Goal: Information Seeking & Learning: Learn about a topic

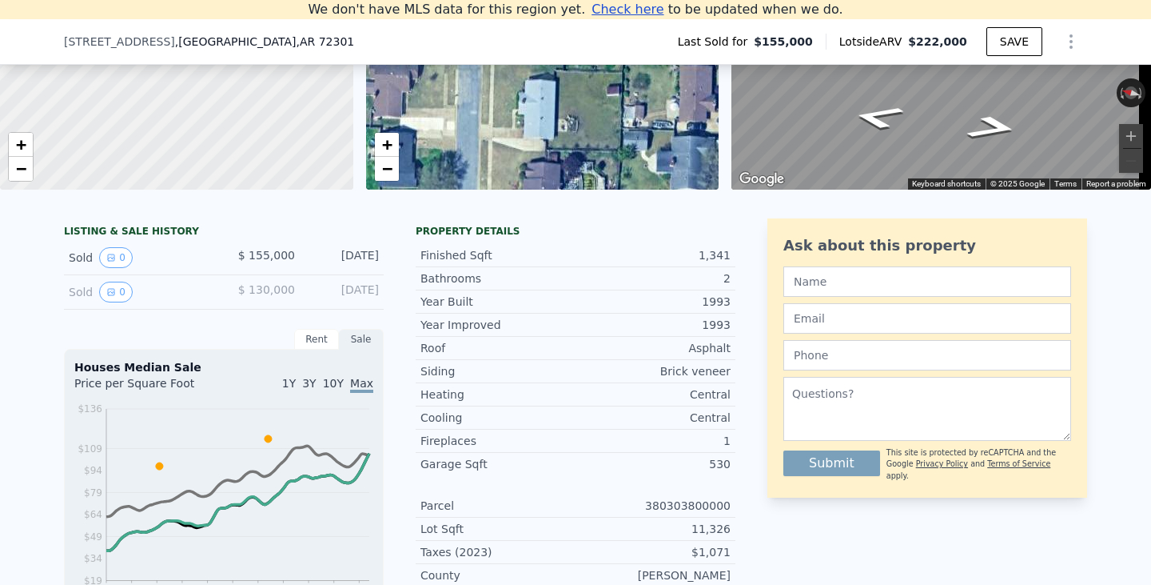
scroll to position [221, 0]
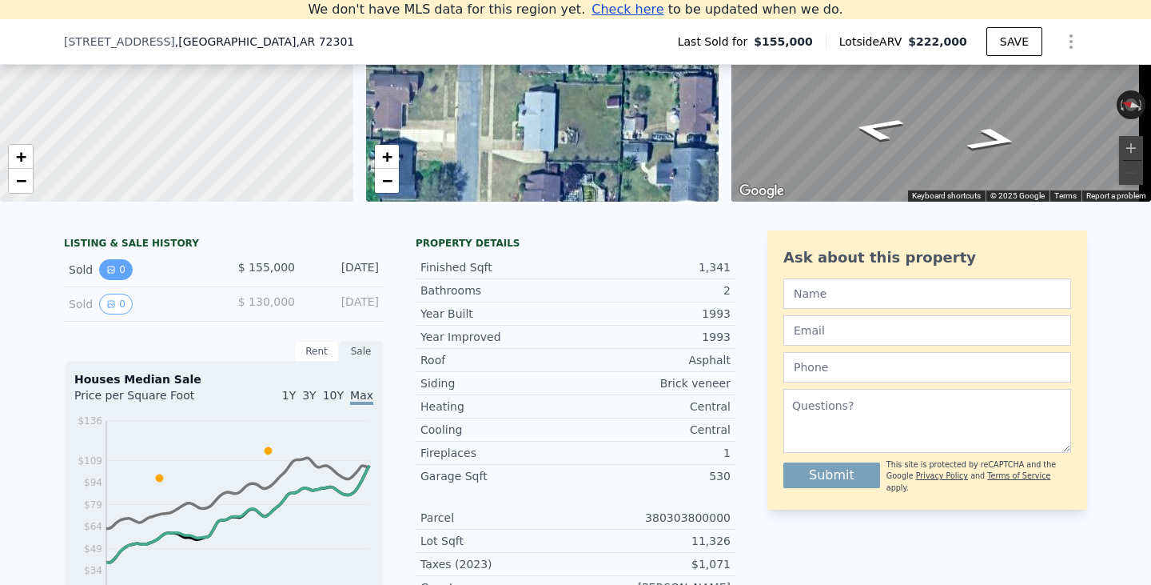
click at [112, 280] on button "0" at bounding box center [116, 269] width 34 height 21
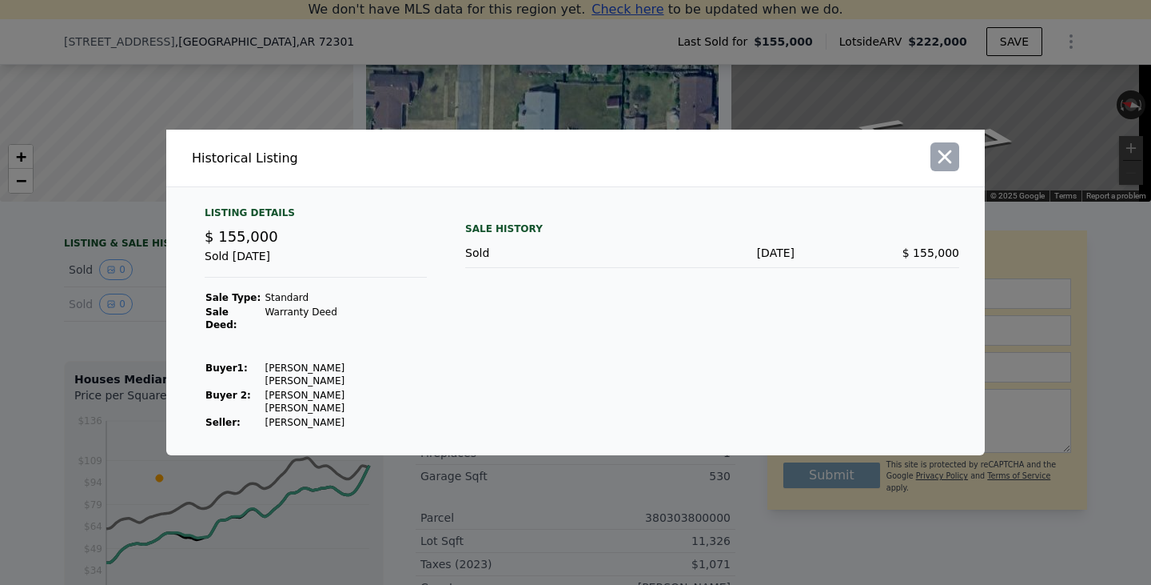
click at [948, 164] on icon "button" at bounding box center [946, 157] width 14 height 14
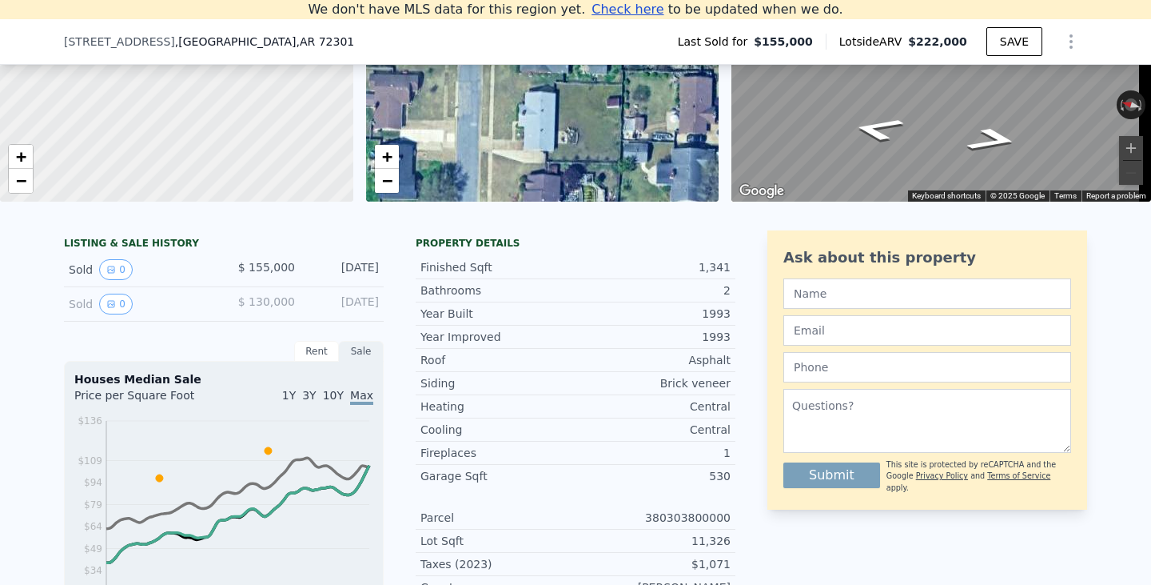
click at [260, 308] on span "$ 130,000" at bounding box center [266, 301] width 57 height 13
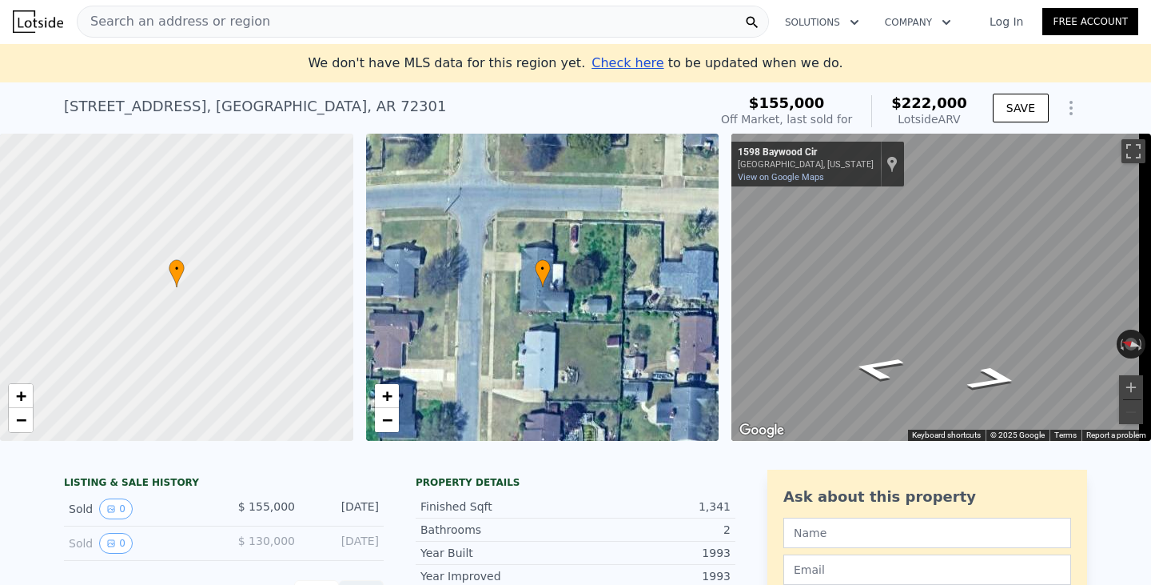
scroll to position [0, 0]
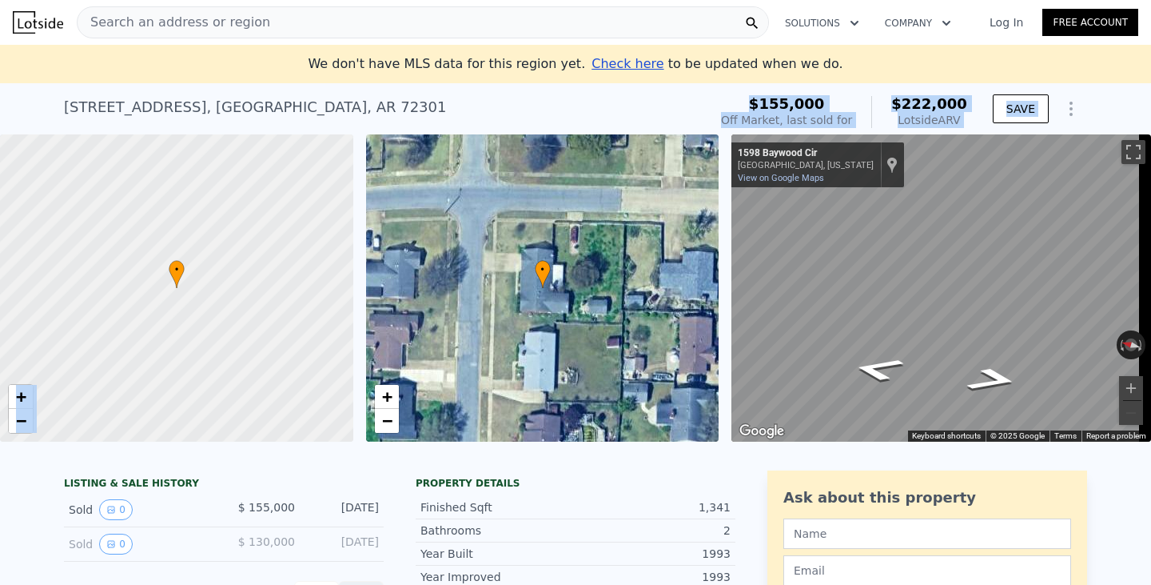
drag, startPoint x: 579, startPoint y: 112, endPoint x: 579, endPoint y: 165, distance: 52.8
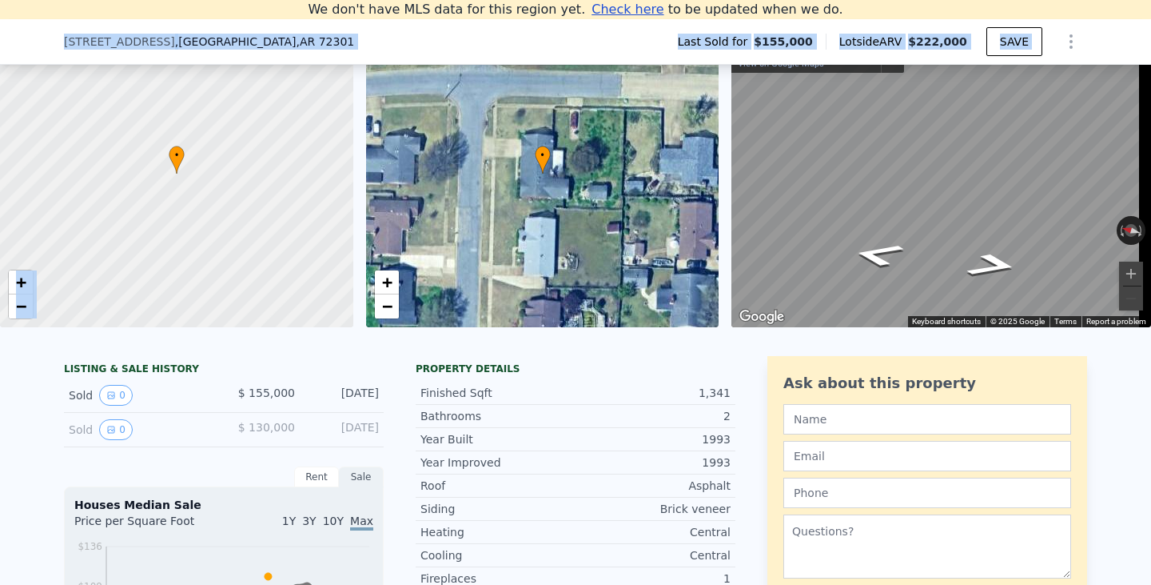
scroll to position [160, 0]
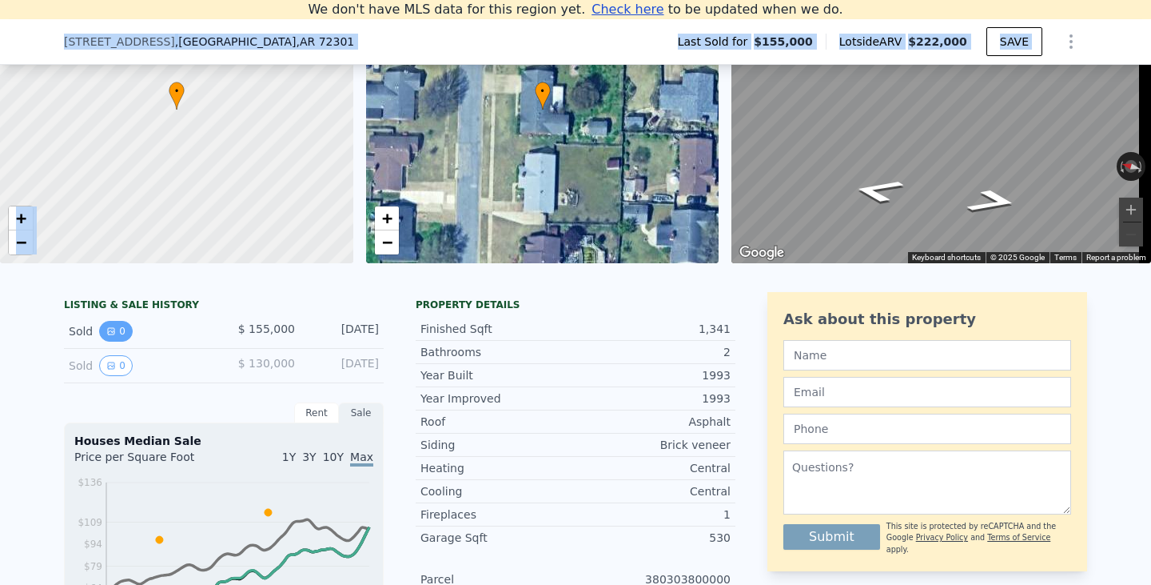
click at [106, 336] on icon "View historical data" at bounding box center [111, 331] width 10 height 10
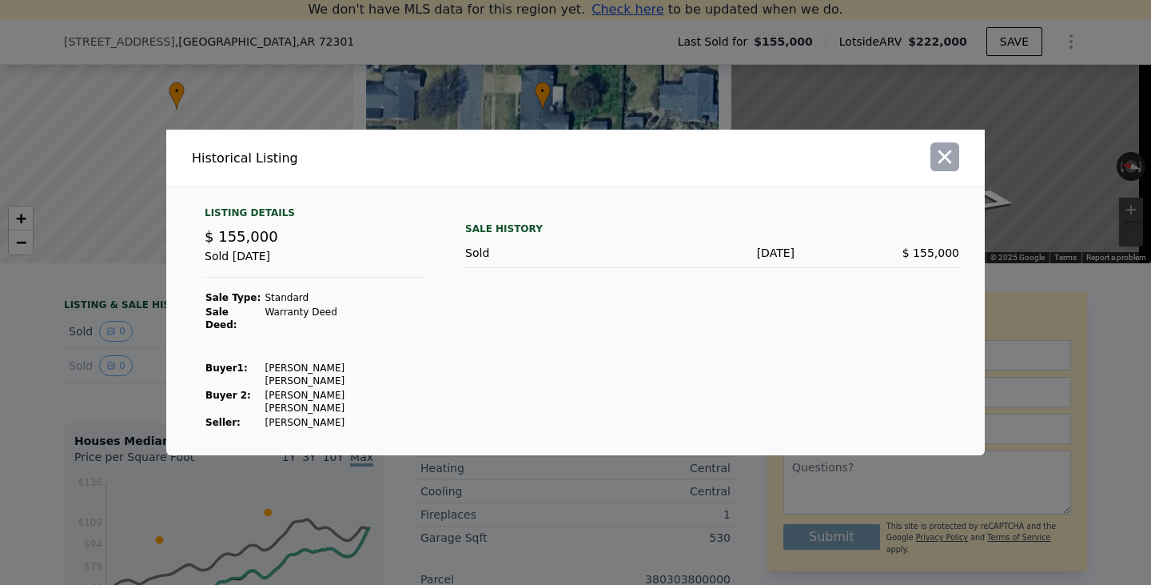
click at [944, 168] on icon "button" at bounding box center [945, 157] width 22 height 22
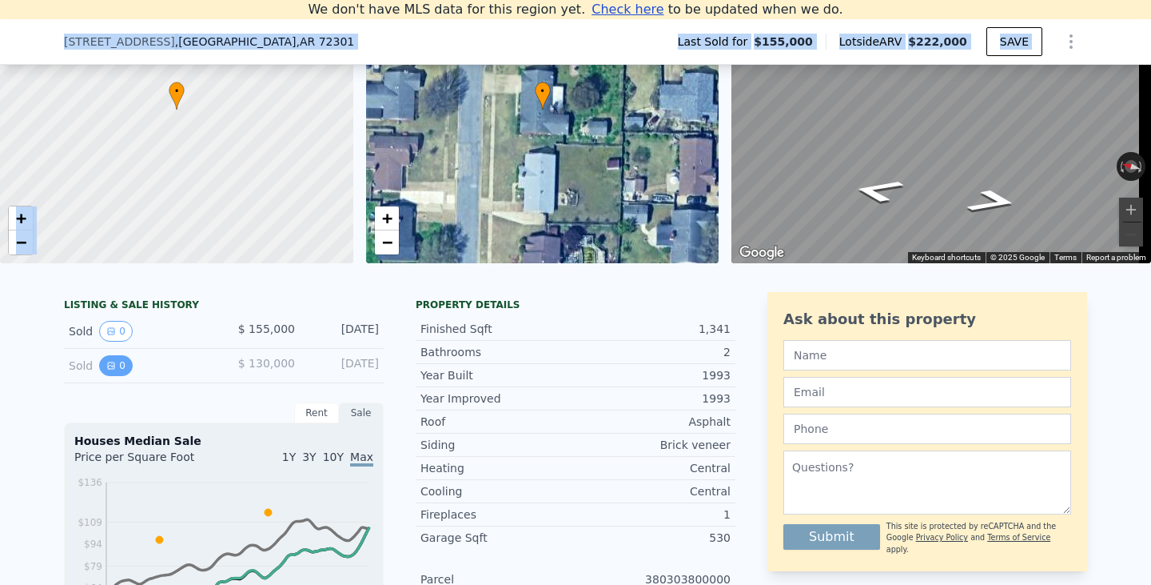
click at [111, 376] on button "0" at bounding box center [116, 365] width 34 height 21
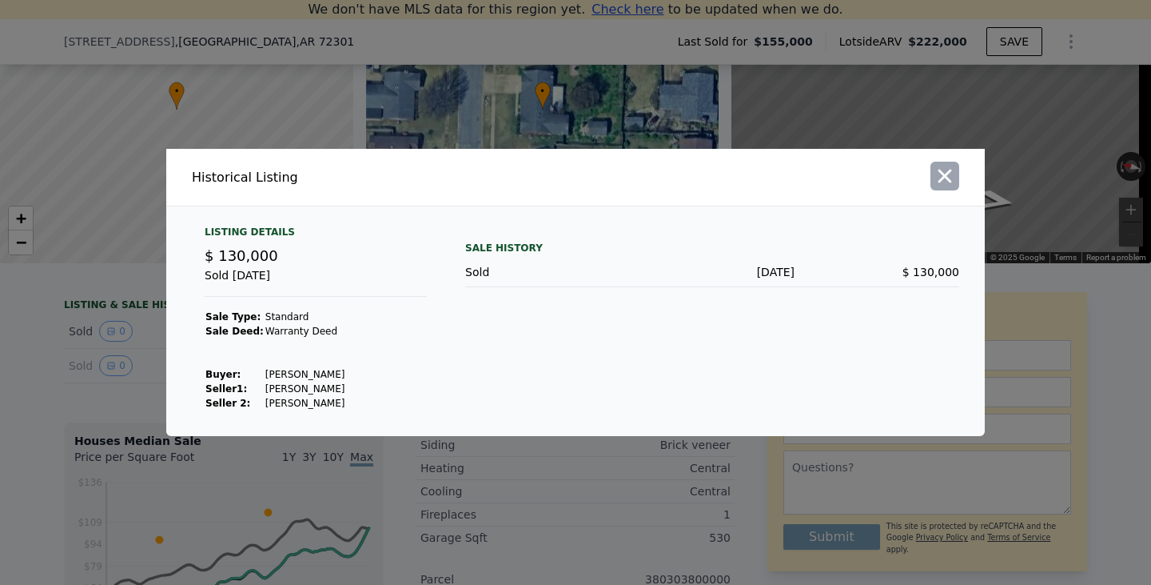
click at [950, 173] on icon "button" at bounding box center [946, 177] width 14 height 14
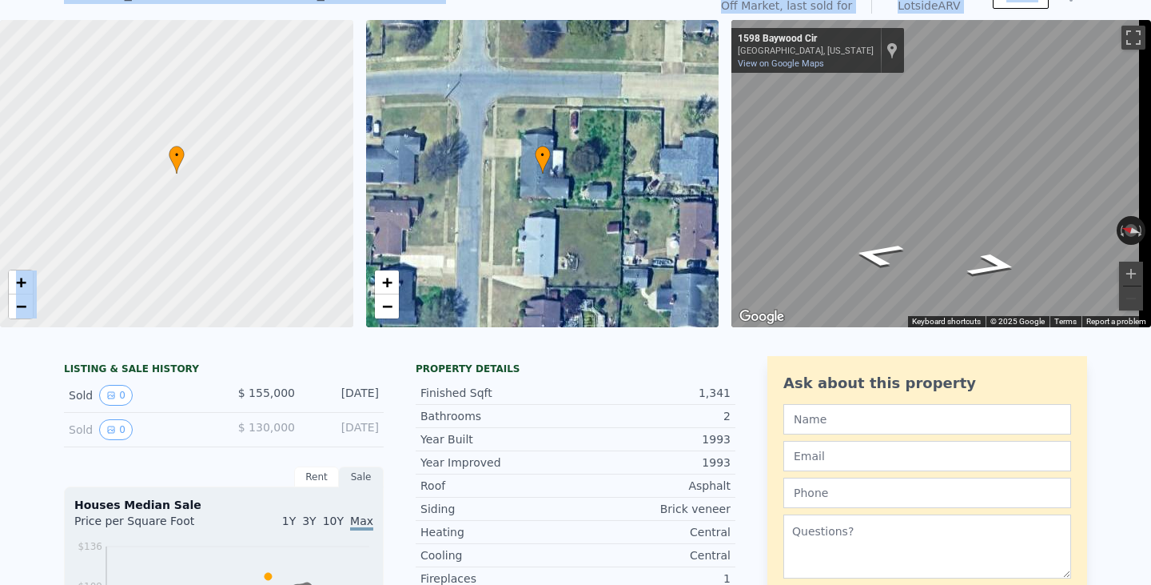
scroll to position [18, 0]
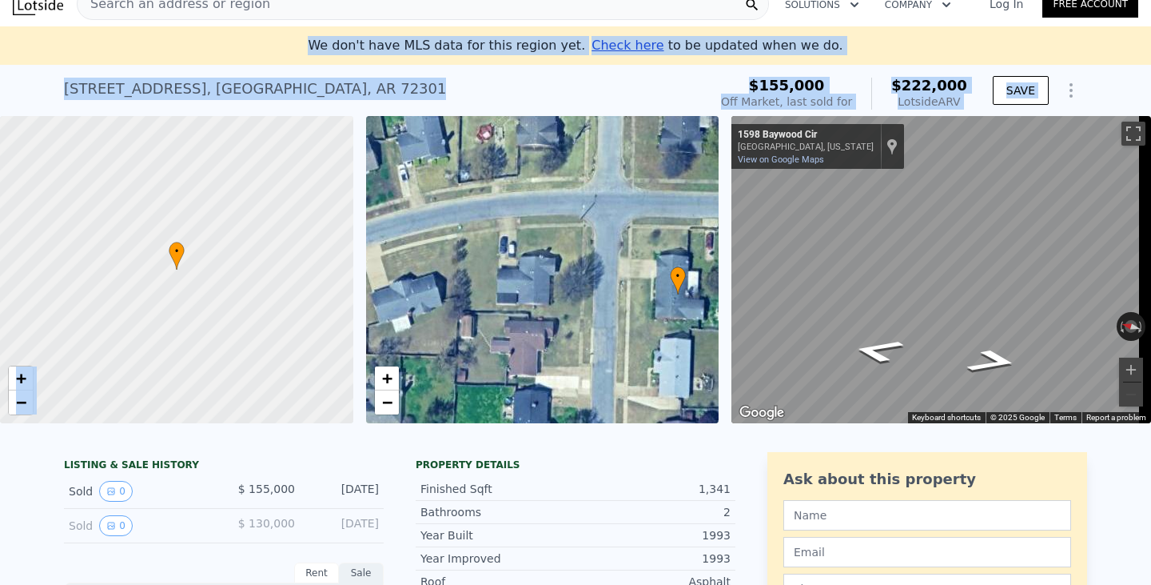
drag, startPoint x: 480, startPoint y: 285, endPoint x: 589, endPoint y: 305, distance: 110.6
click at [589, 305] on div "• + −" at bounding box center [542, 269] width 353 height 307
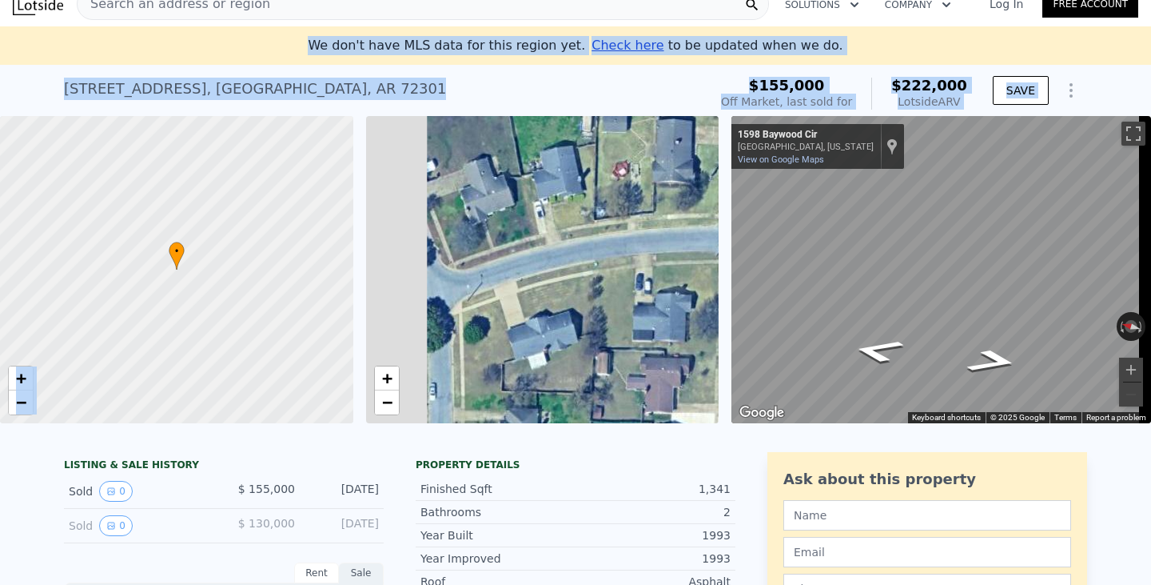
click at [738, 272] on div "• + − • + − ← Move left → Move right ↑ Move up ↓ Move down + Zoom in - Zoom out…" at bounding box center [575, 269] width 1151 height 307
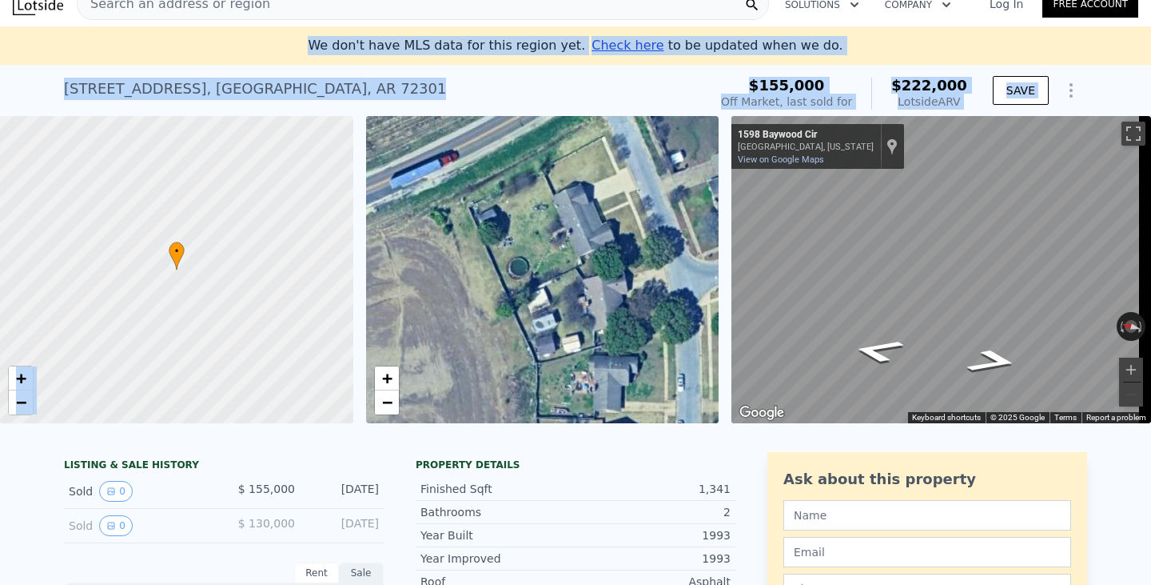
drag, startPoint x: 523, startPoint y: 280, endPoint x: 610, endPoint y: 253, distance: 91.1
click at [610, 253] on div "• + −" at bounding box center [542, 269] width 353 height 307
click at [582, 219] on div "• + −" at bounding box center [542, 269] width 353 height 307
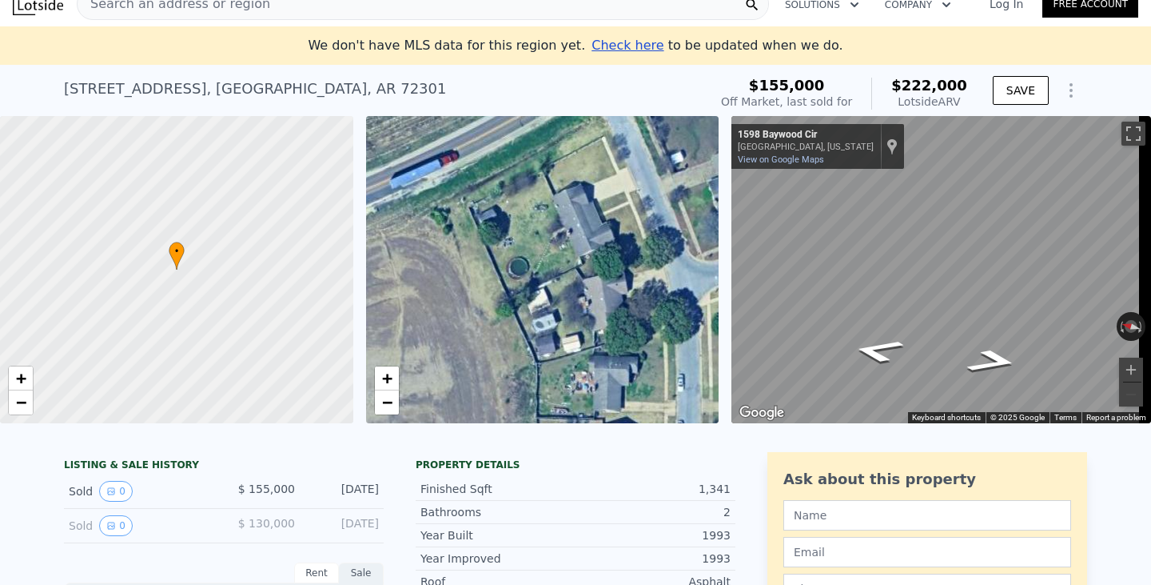
click at [570, 218] on div "• + −" at bounding box center [542, 269] width 353 height 307
